Goal: Transaction & Acquisition: Obtain resource

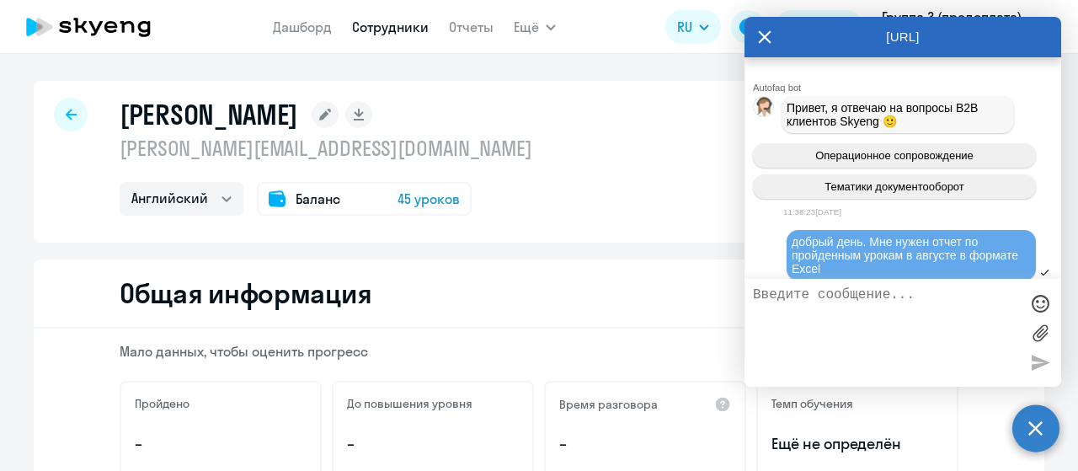
select select "english"
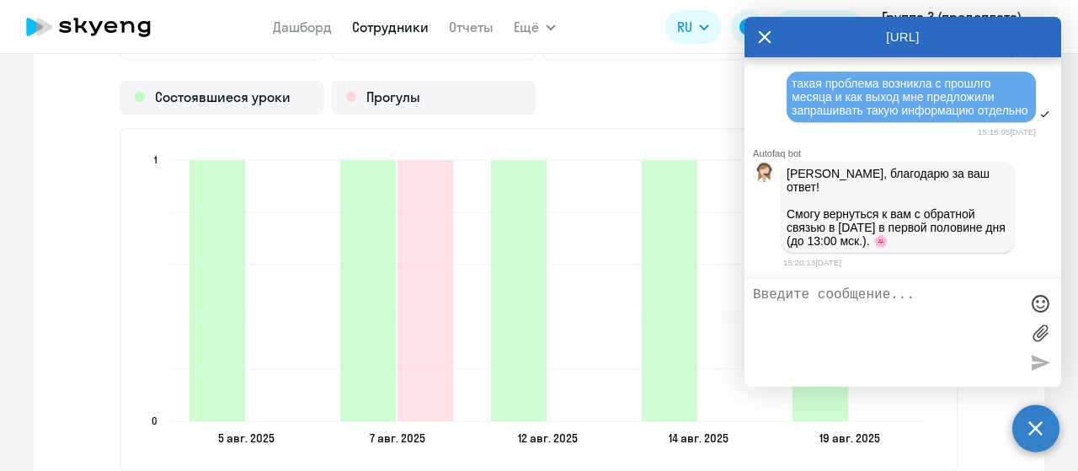
click at [1032, 425] on circle at bounding box center [1035, 427] width 47 height 47
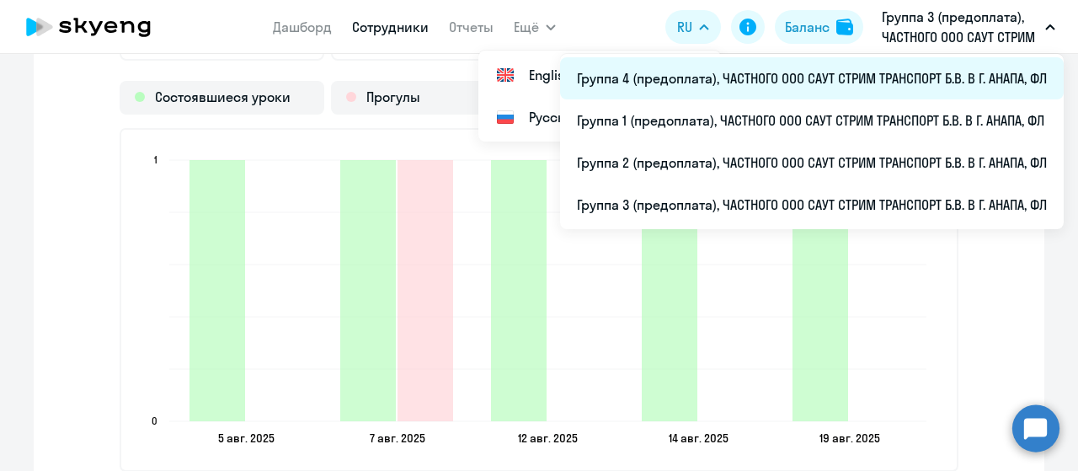
click at [732, 85] on li "Группа 4 (предоплата), ЧАСТНОГО ООО САУТ СТРИМ ТРАНСПОРТ Б.В. В Г. АНАПА, ФЛ" at bounding box center [811, 78] width 503 height 42
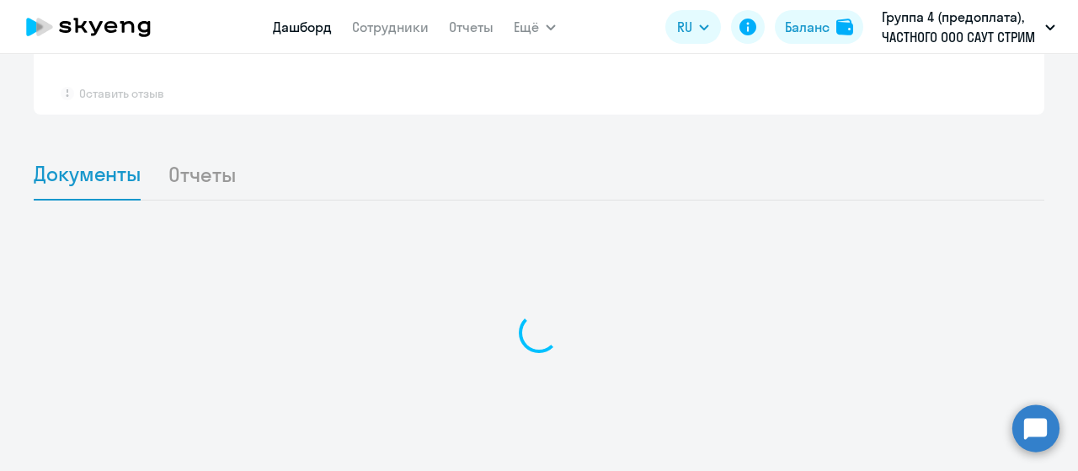
scroll to position [1010, 0]
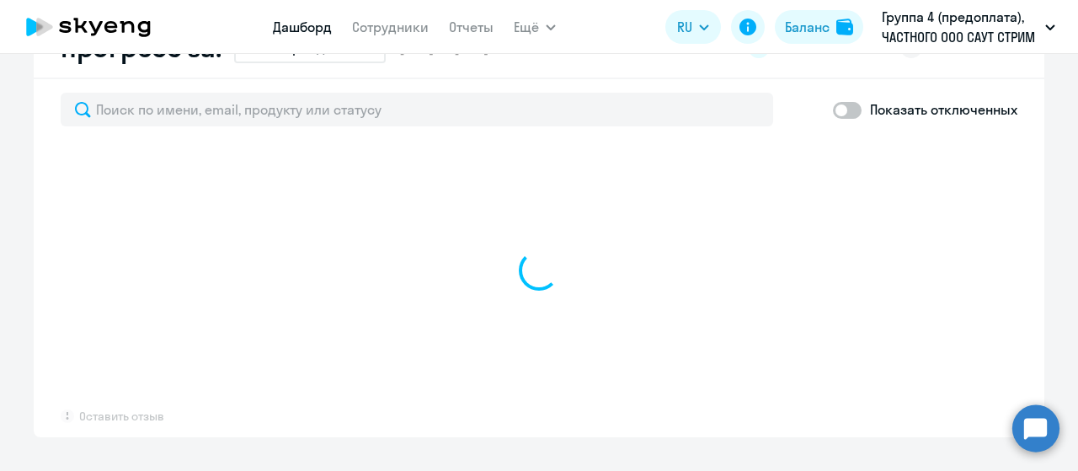
select select "30"
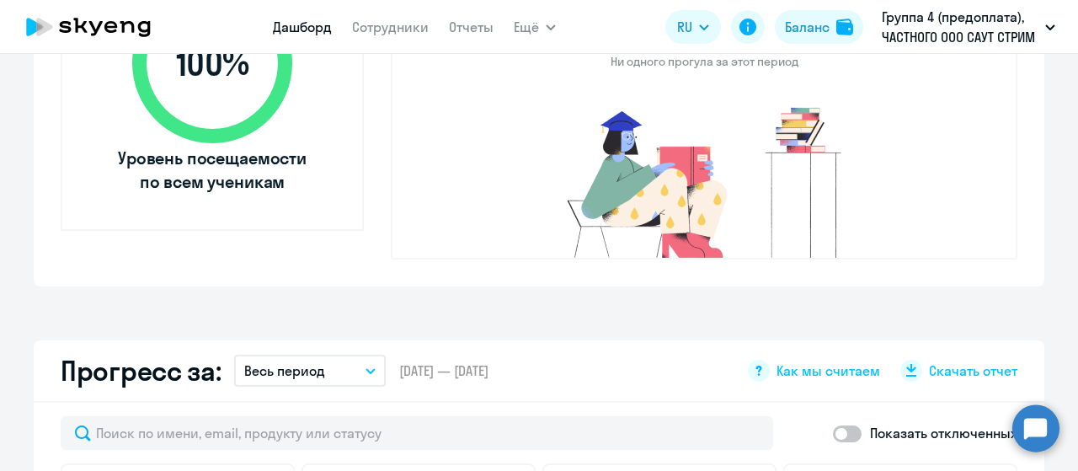
scroll to position [510, 0]
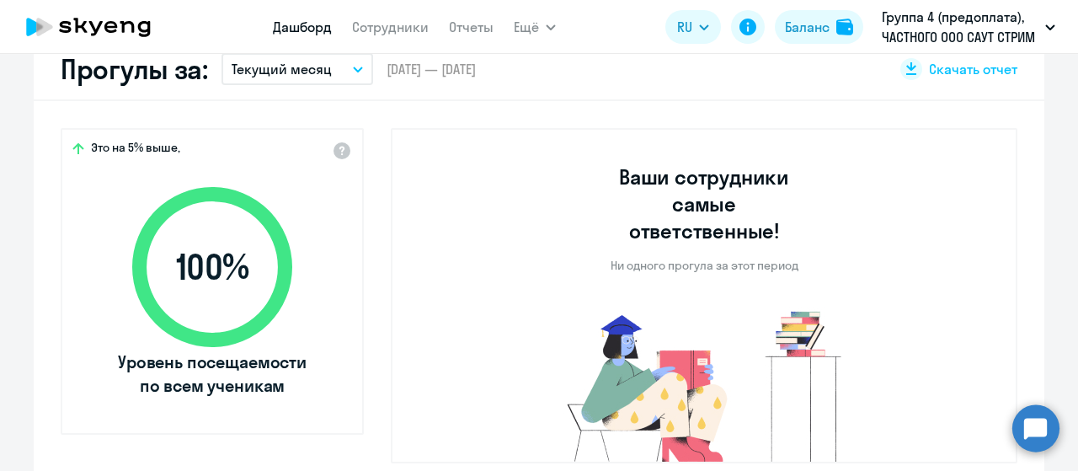
click at [378, 36] on app-menu-item-link "Сотрудники" at bounding box center [390, 27] width 77 height 21
click at [381, 24] on link "Сотрудники" at bounding box center [390, 27] width 77 height 17
select select "30"
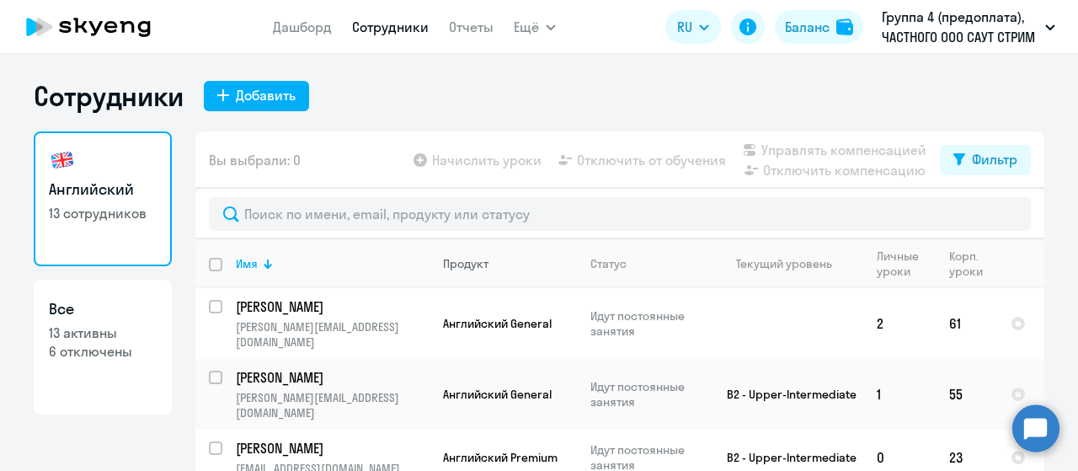
scroll to position [551, 0]
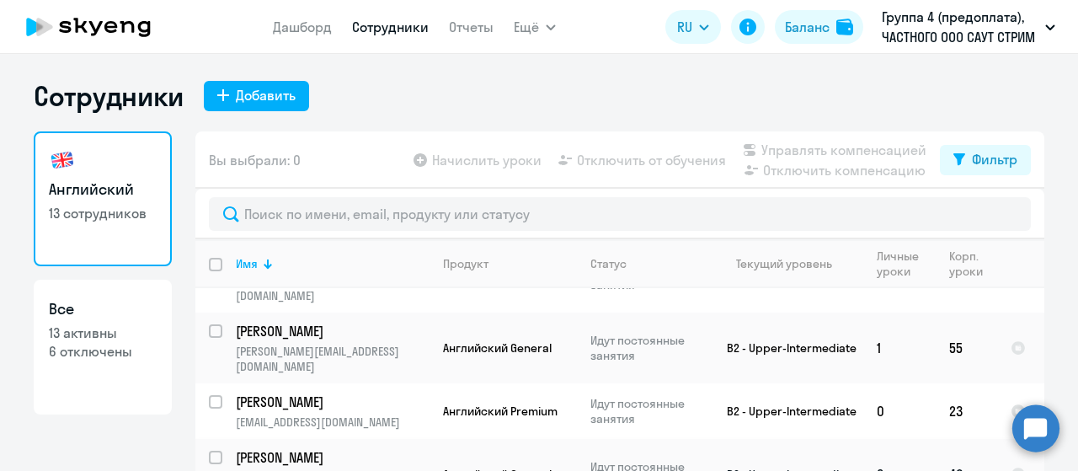
click at [284, 448] on p "[PERSON_NAME]" at bounding box center [331, 457] width 190 height 19
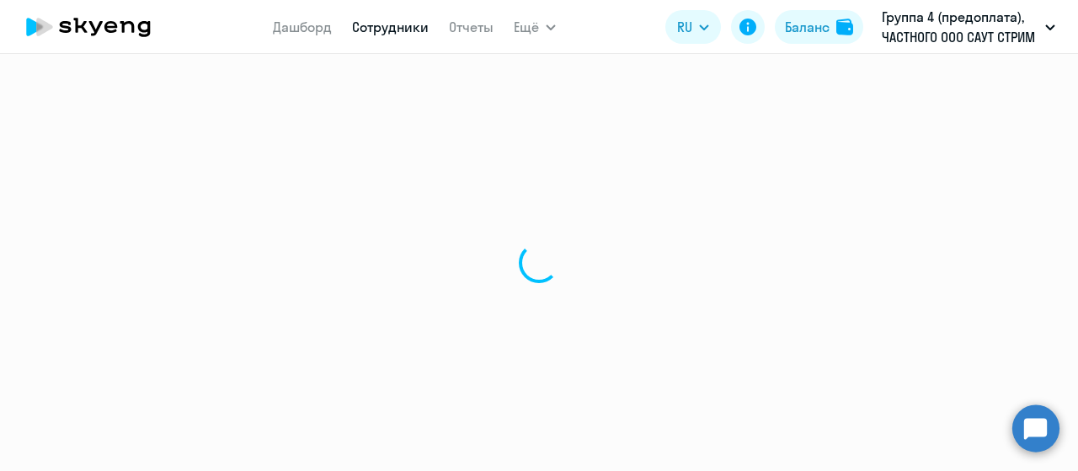
select select "english"
select select "30"
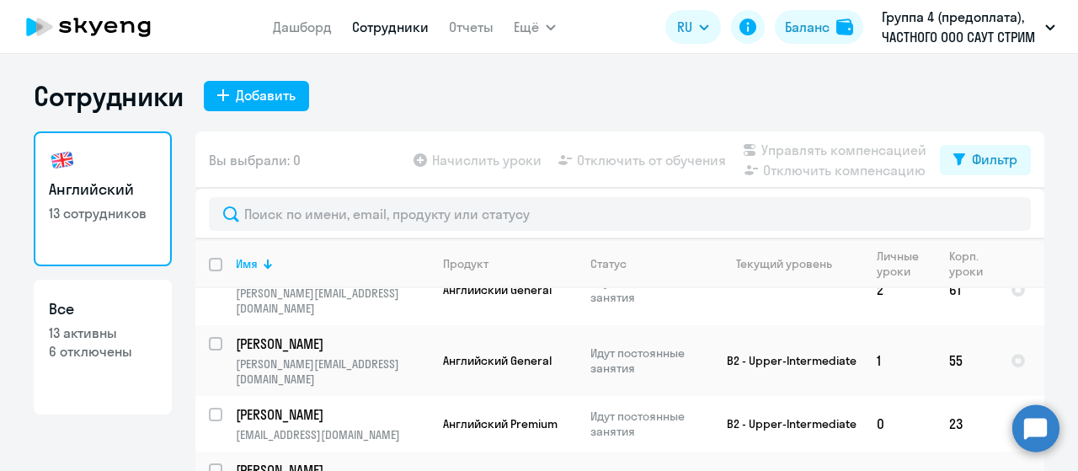
scroll to position [551, 0]
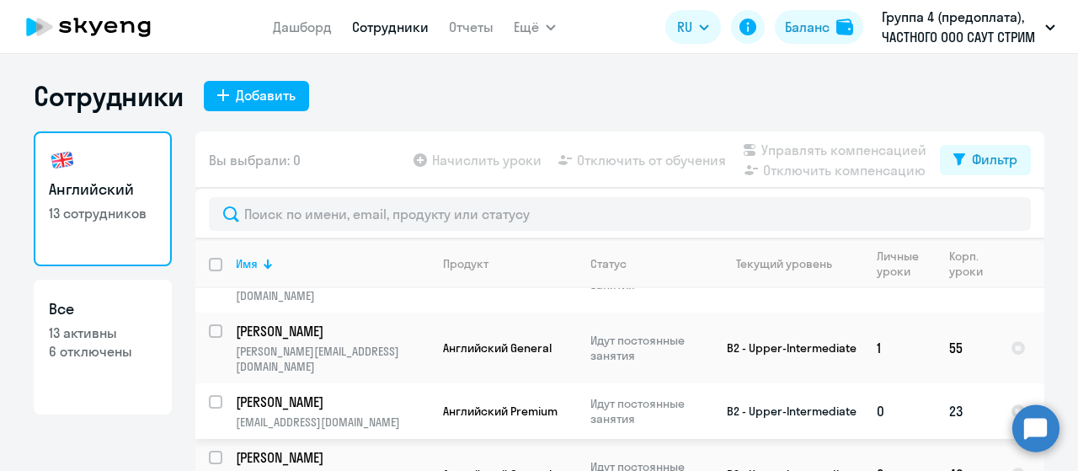
click at [301, 392] on p "[PERSON_NAME]" at bounding box center [331, 401] width 190 height 19
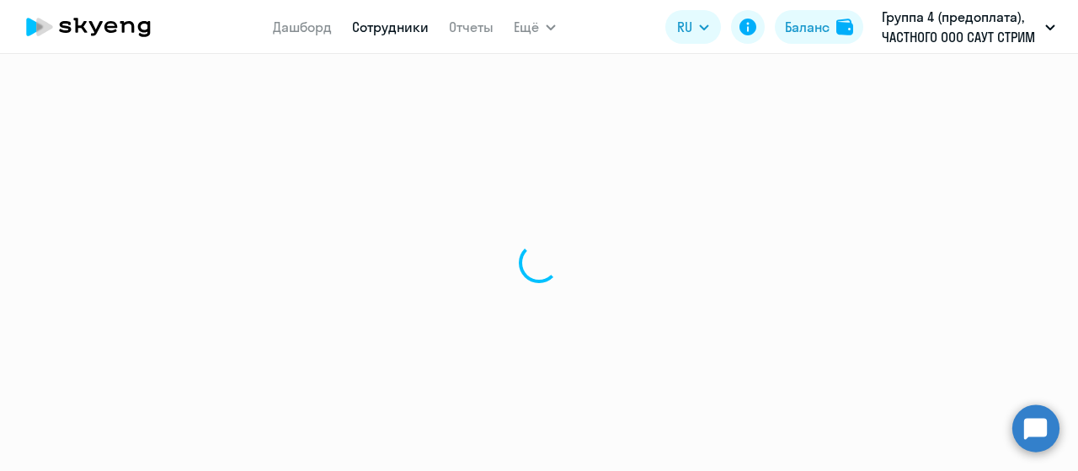
select select "english"
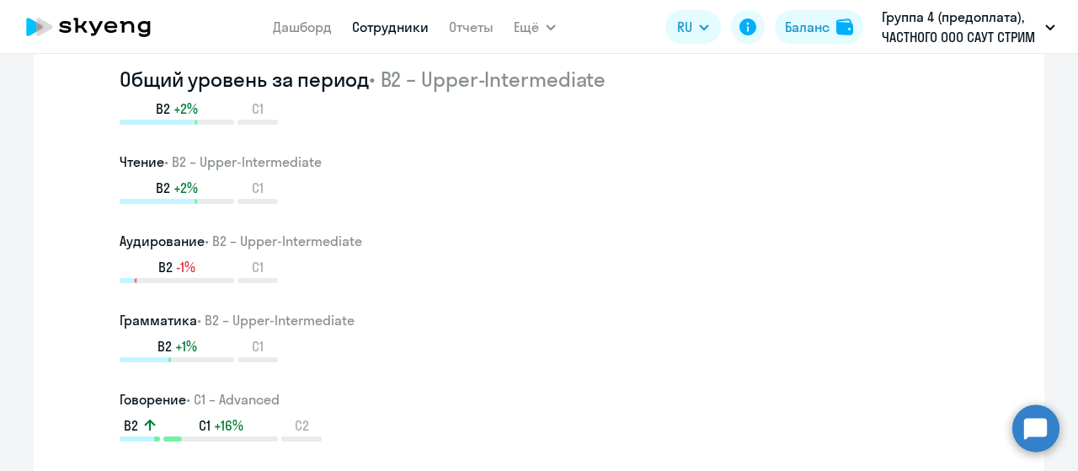
scroll to position [589, 0]
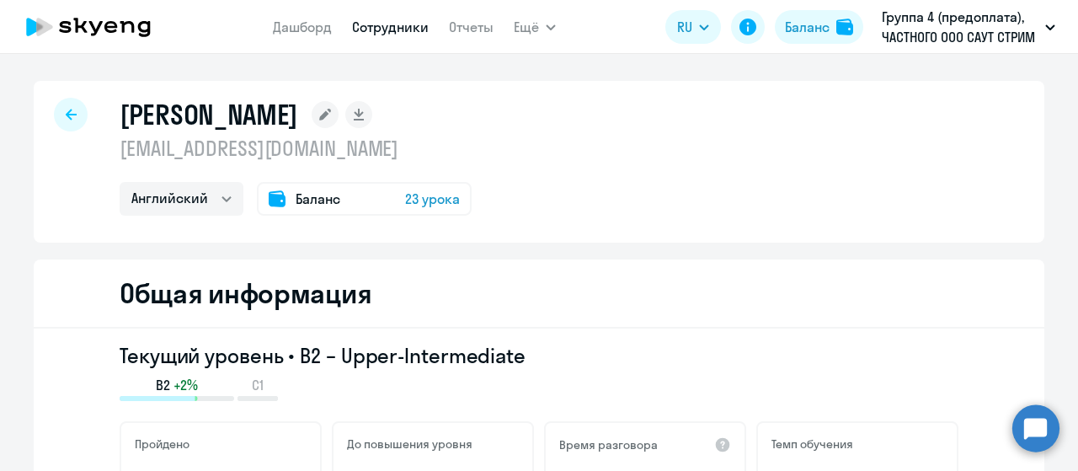
select select "30"
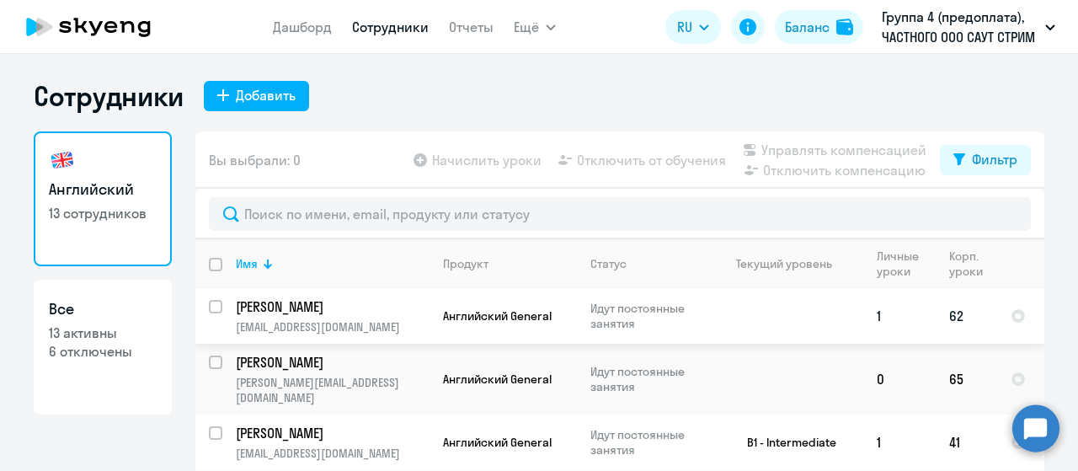
click at [336, 319] on p "[EMAIL_ADDRESS][DOMAIN_NAME]" at bounding box center [332, 326] width 193 height 15
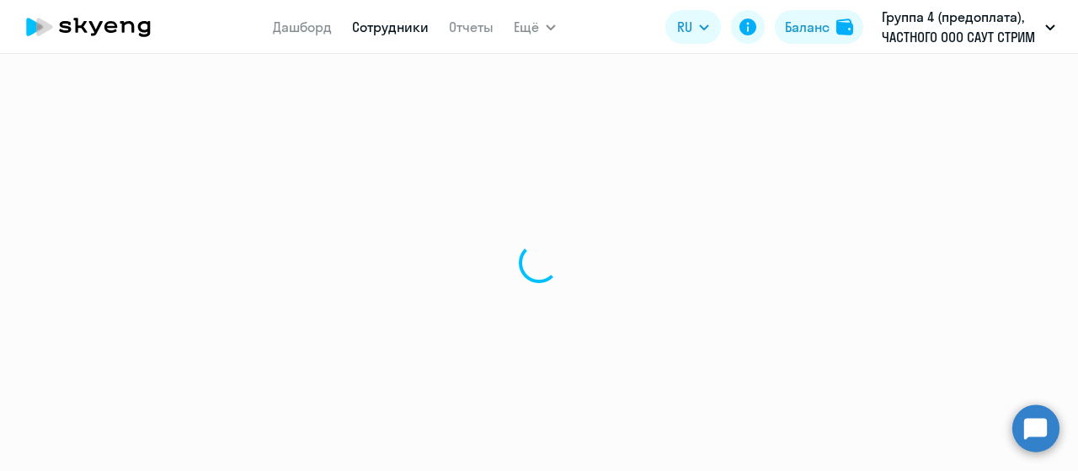
select select "english"
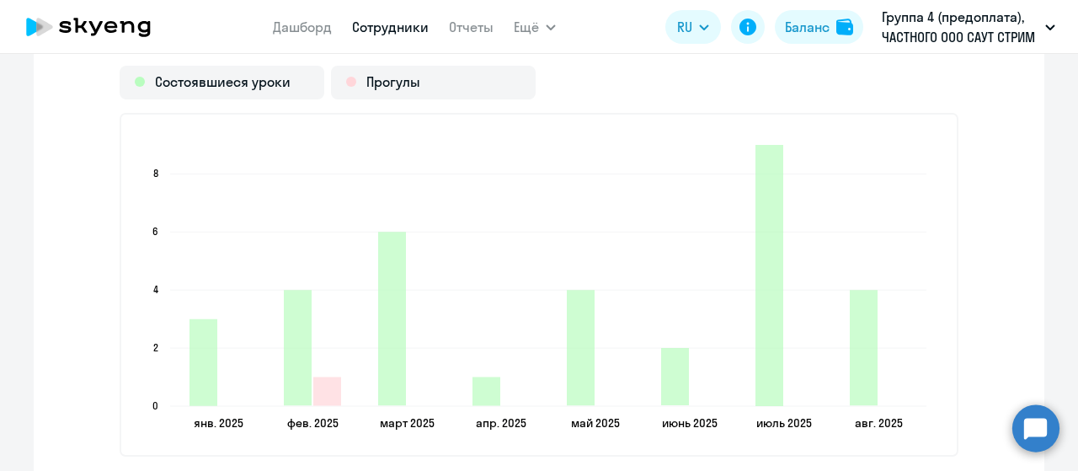
scroll to position [2021, 0]
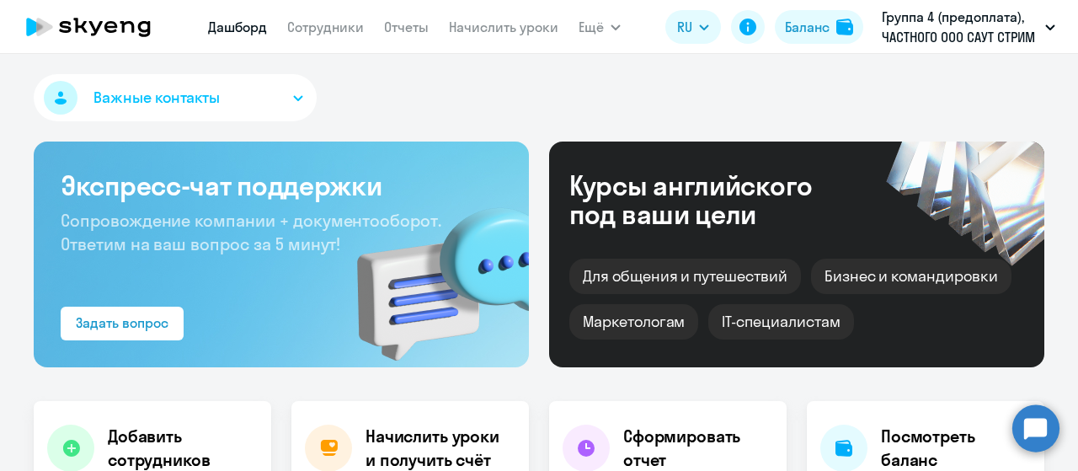
select select "30"
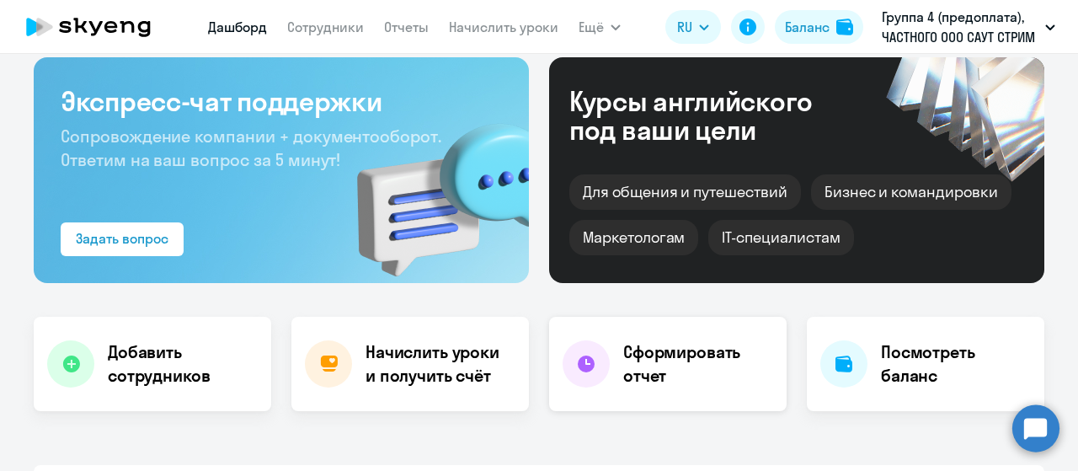
click at [653, 355] on h4 "Сформировать отчет" at bounding box center [698, 363] width 150 height 47
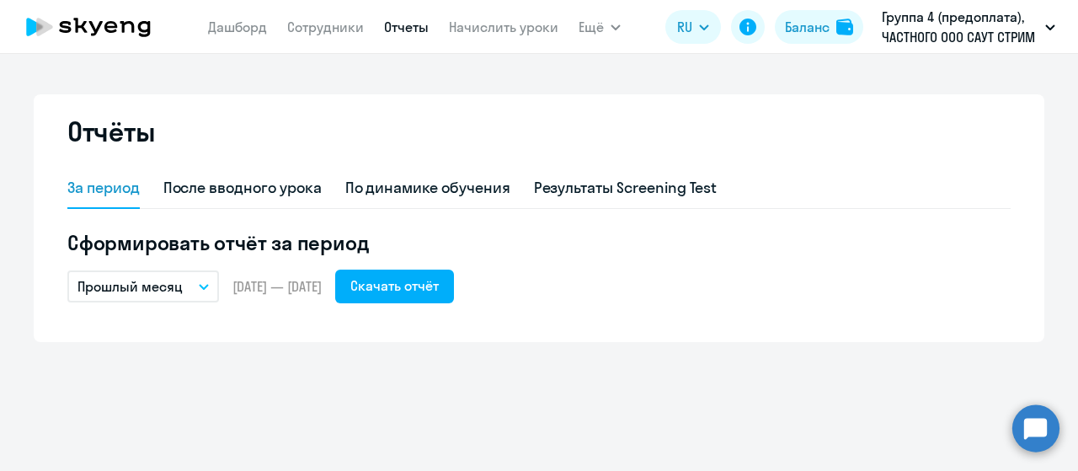
click at [202, 285] on icon "button" at bounding box center [204, 287] width 10 height 6
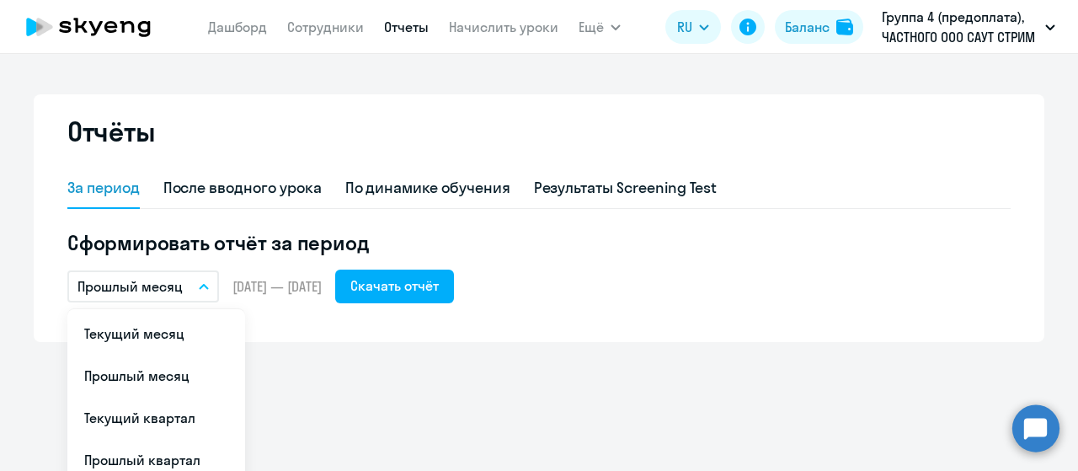
click at [197, 330] on li "Текущий месяц" at bounding box center [156, 333] width 178 height 42
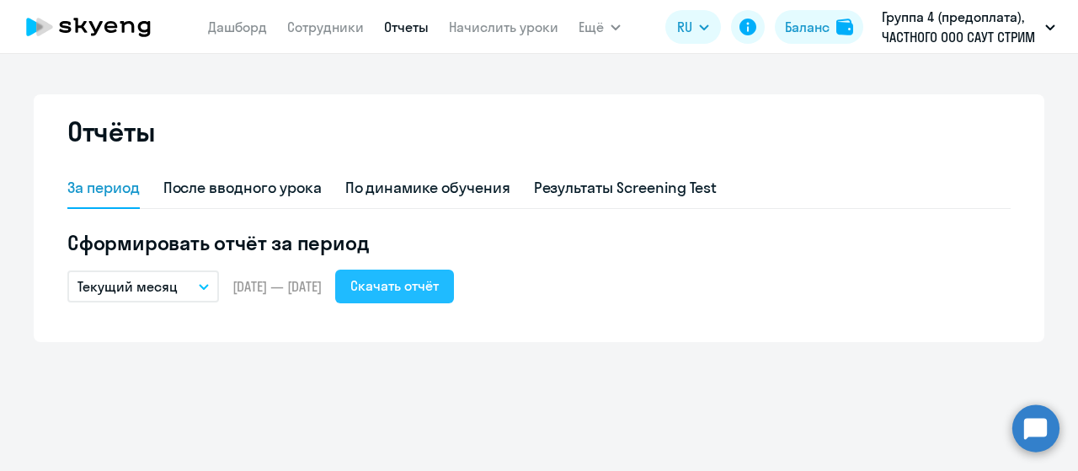
click at [439, 280] on div "Скачать отчёт" at bounding box center [394, 285] width 88 height 20
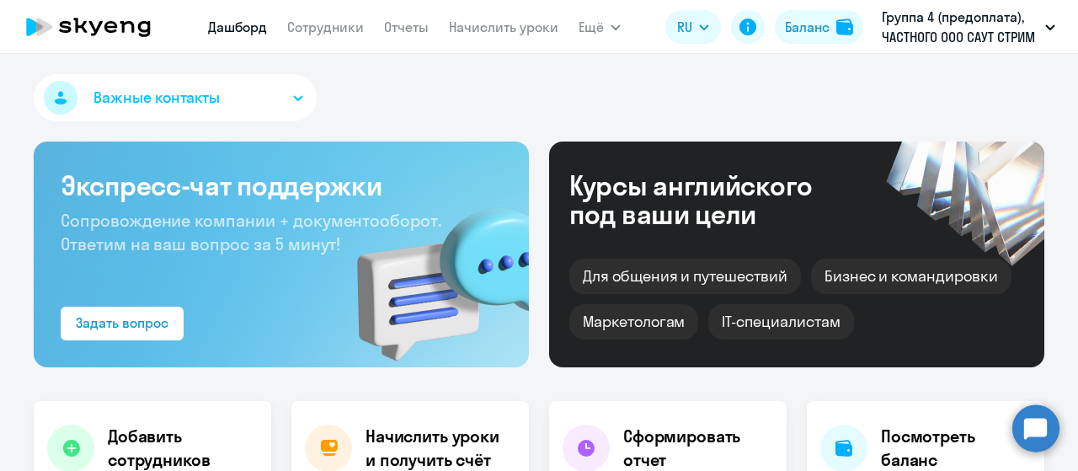
select select "30"
